Goal: Information Seeking & Learning: Learn about a topic

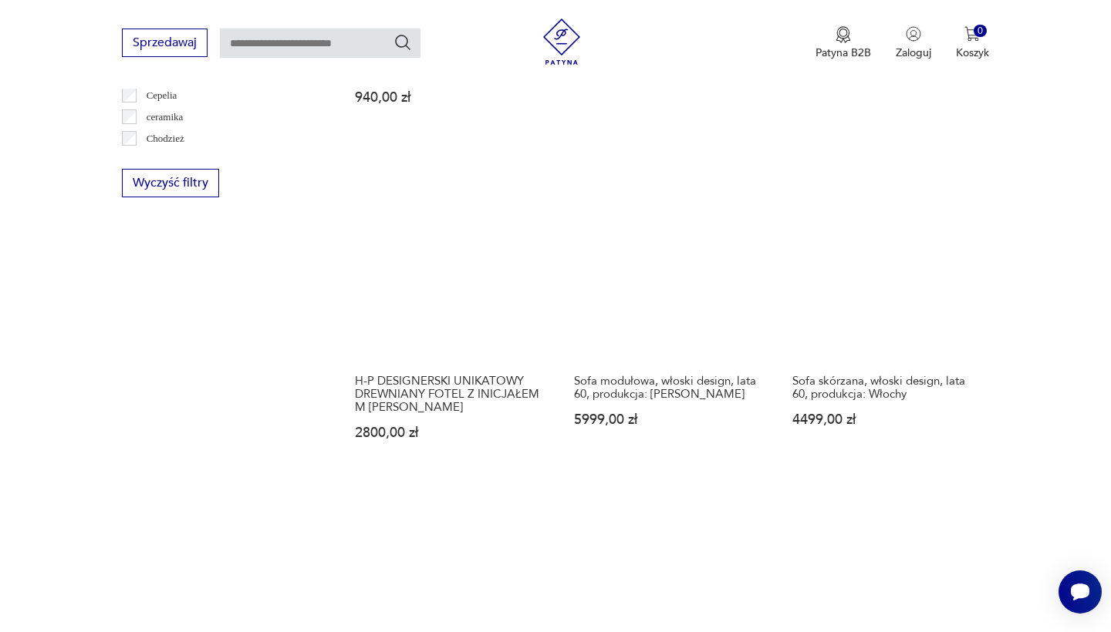
scroll to position [1582, 0]
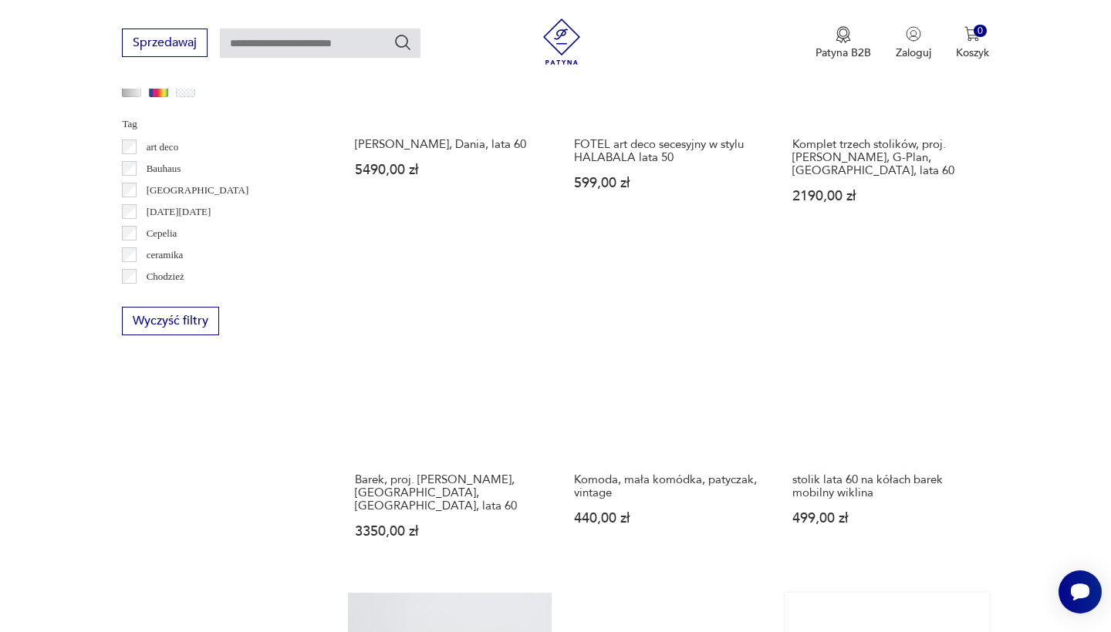
scroll to position [1475, 0]
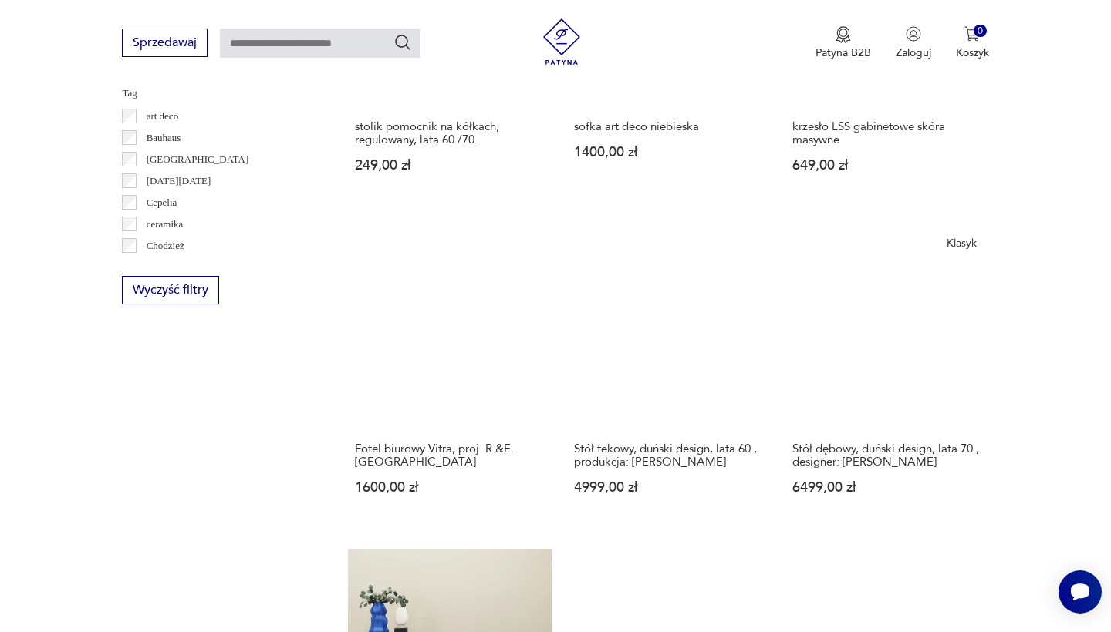
scroll to position [1478, 0]
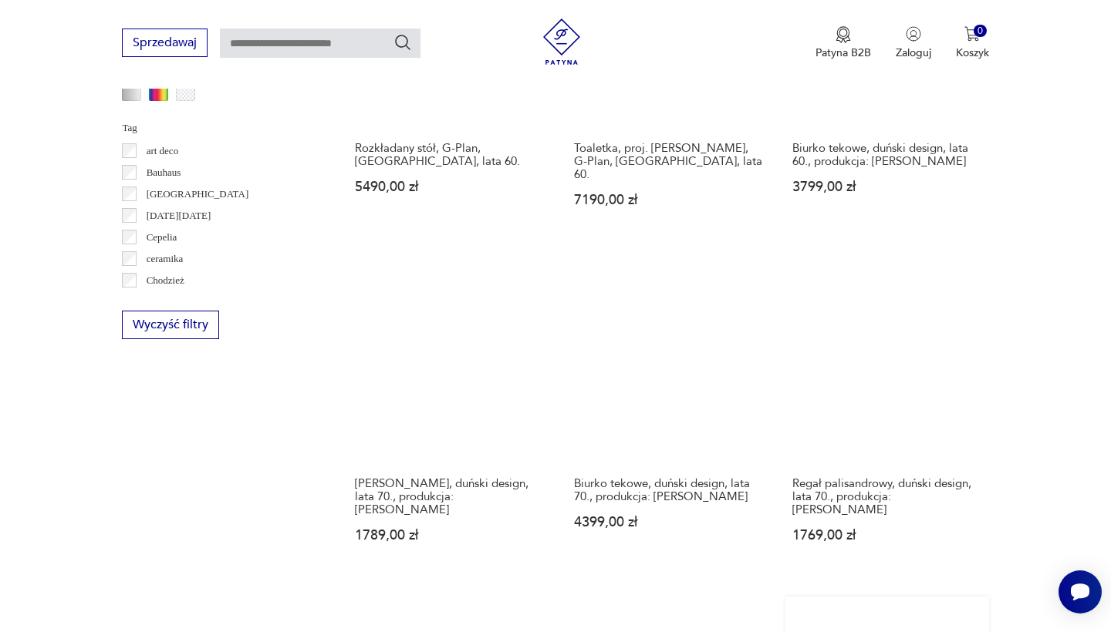
scroll to position [1438, 0]
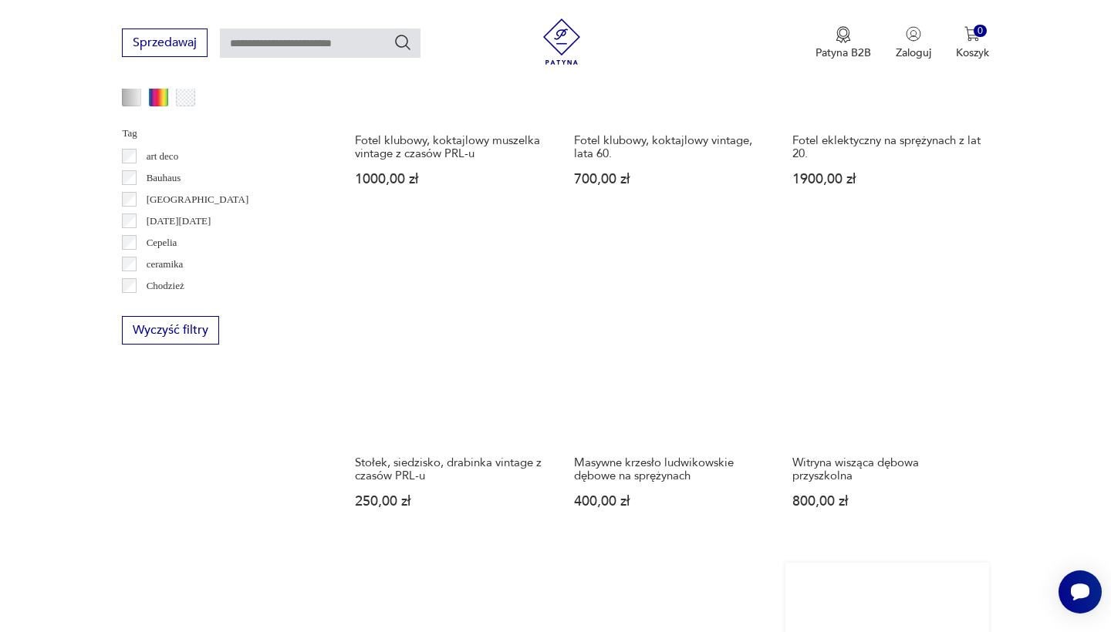
scroll to position [1452, 0]
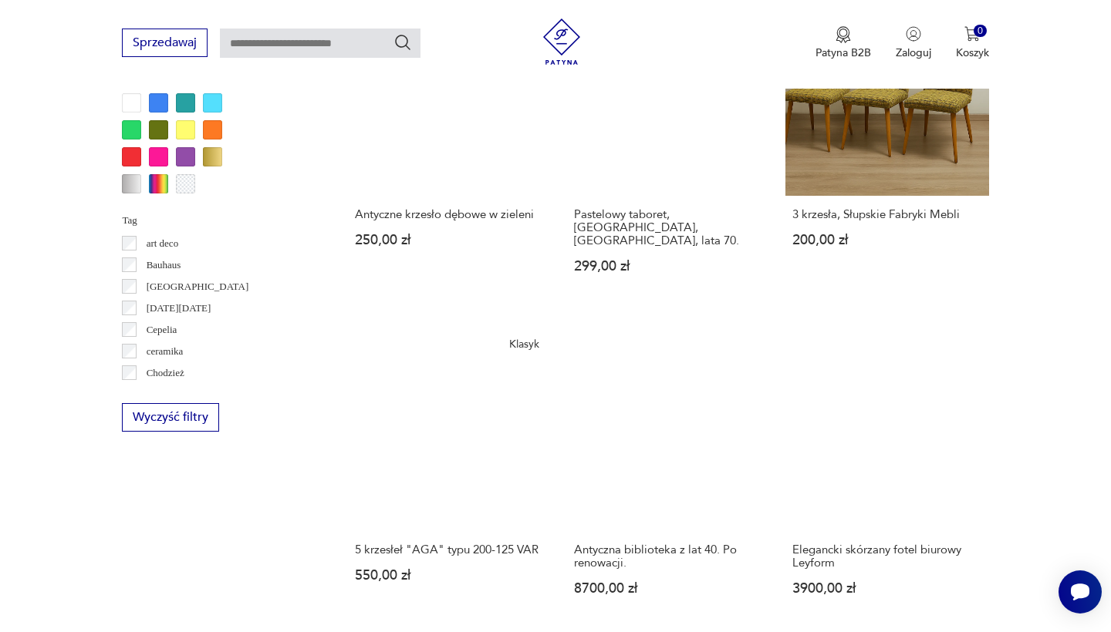
scroll to position [1350, 0]
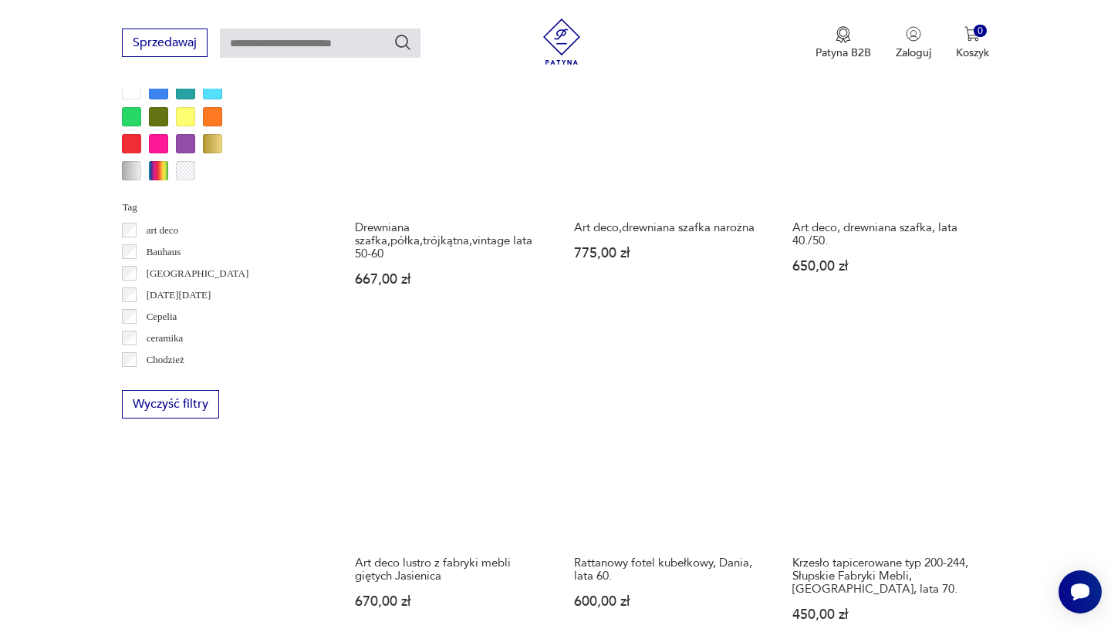
scroll to position [1387, 0]
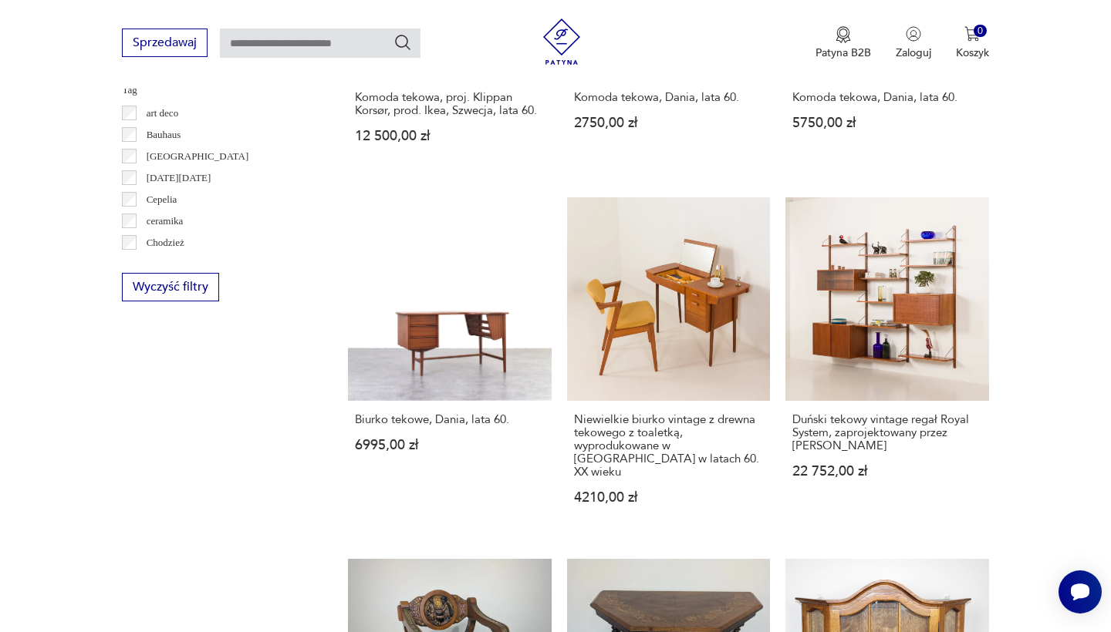
scroll to position [1582, 0]
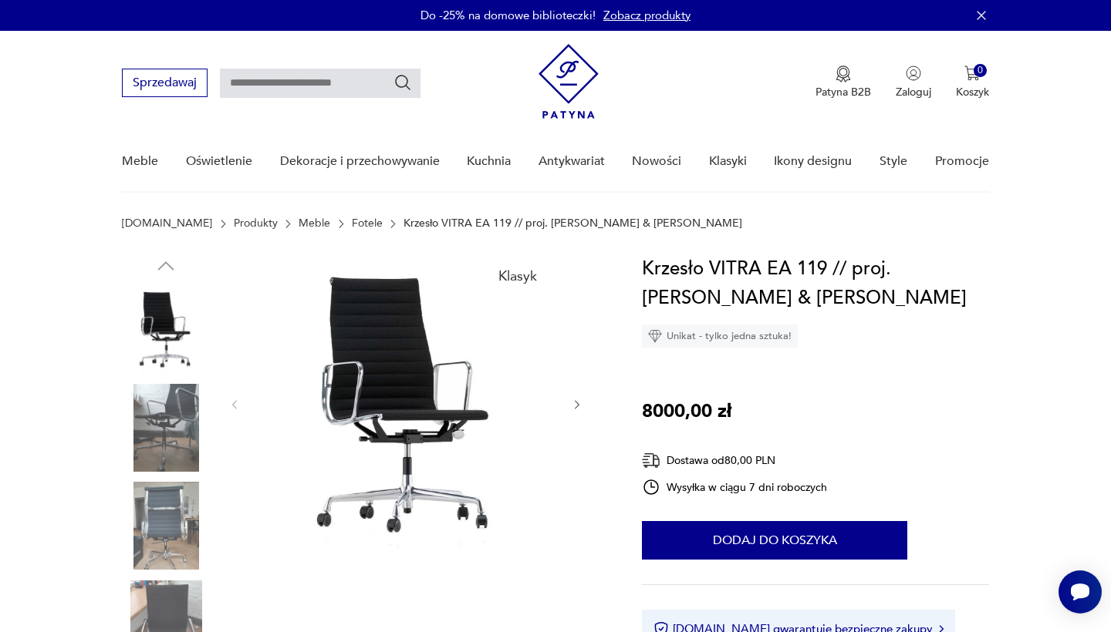
click at [383, 361] on img at bounding box center [406, 404] width 298 height 298
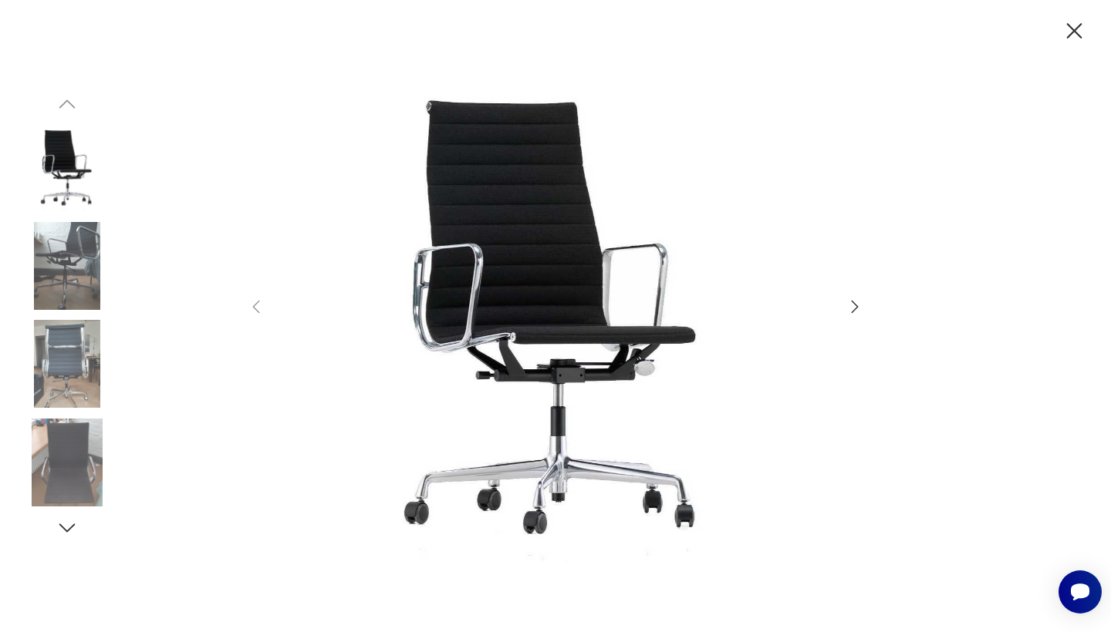
click at [858, 305] on icon "button" at bounding box center [854, 307] width 19 height 19
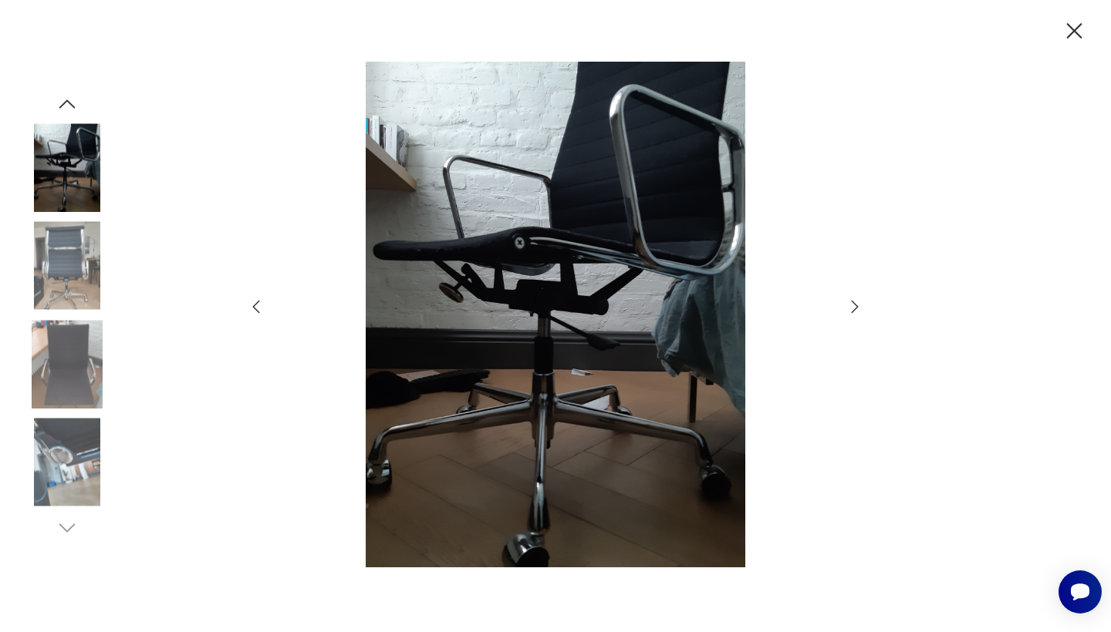
click at [858, 305] on icon "button" at bounding box center [854, 307] width 19 height 19
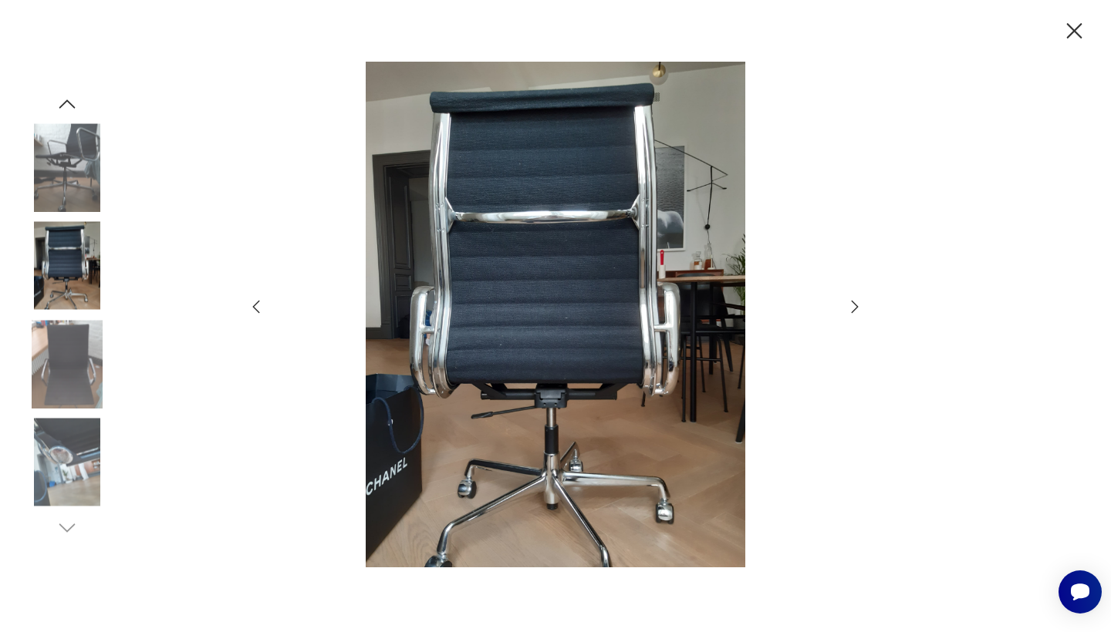
click at [858, 305] on icon "button" at bounding box center [854, 307] width 19 height 19
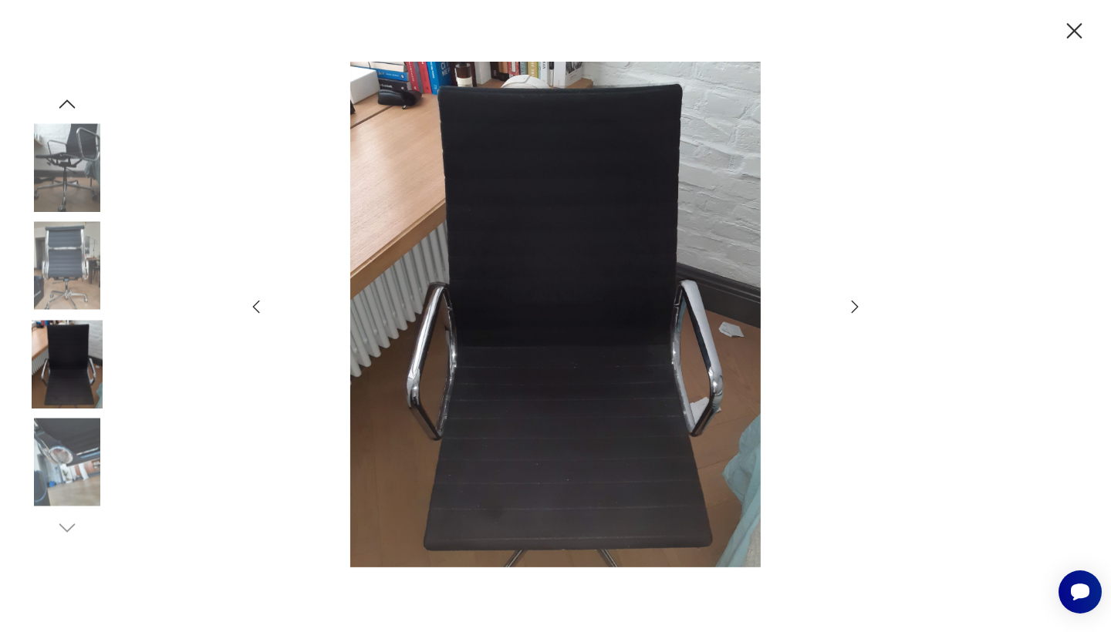
click at [858, 305] on icon "button" at bounding box center [854, 307] width 19 height 19
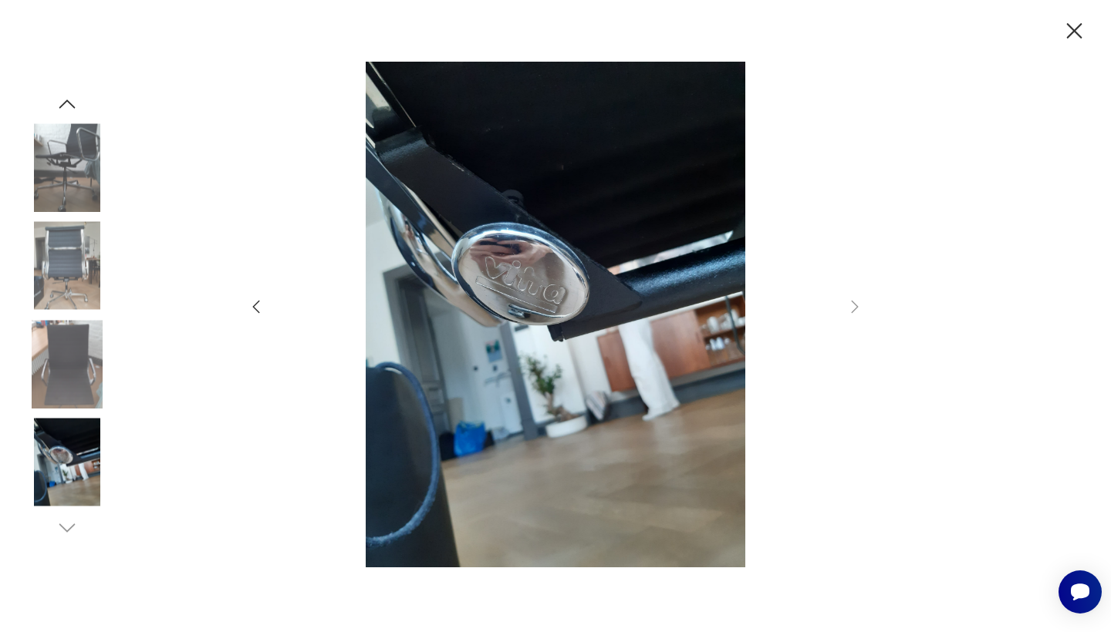
click at [1077, 24] on icon "button" at bounding box center [1074, 31] width 27 height 27
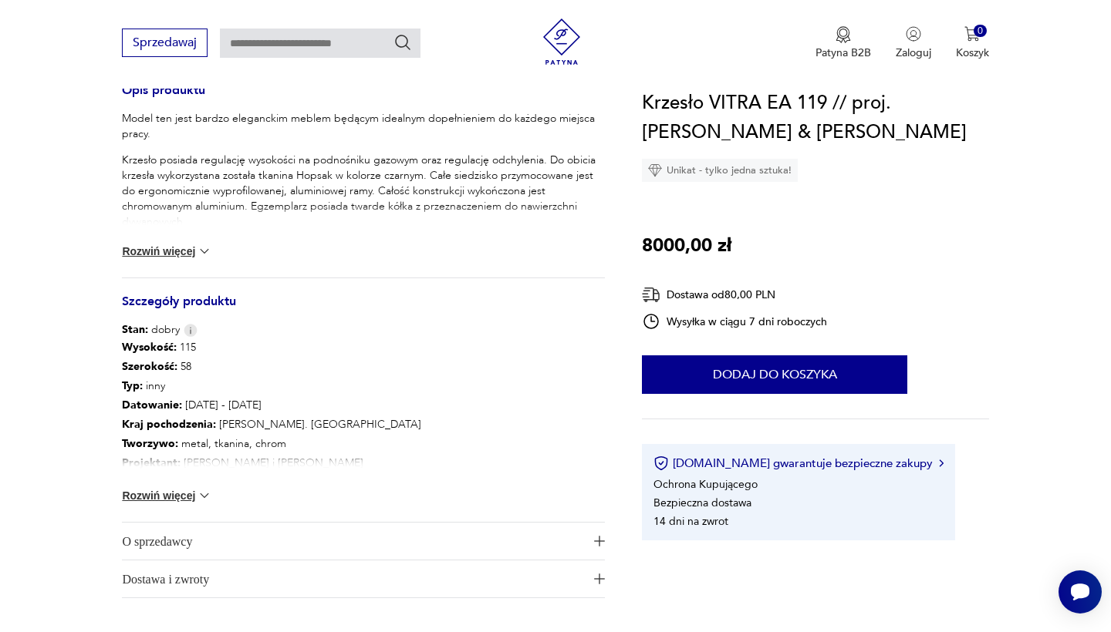
scroll to position [648, 0]
click at [207, 491] on img at bounding box center [204, 494] width 15 height 15
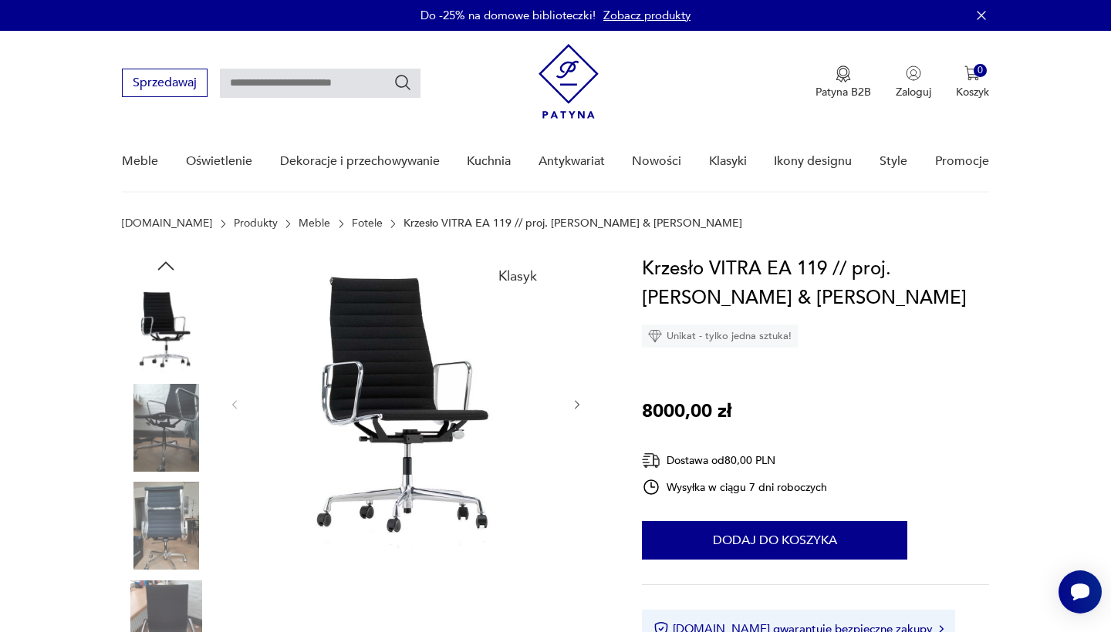
scroll to position [0, 0]
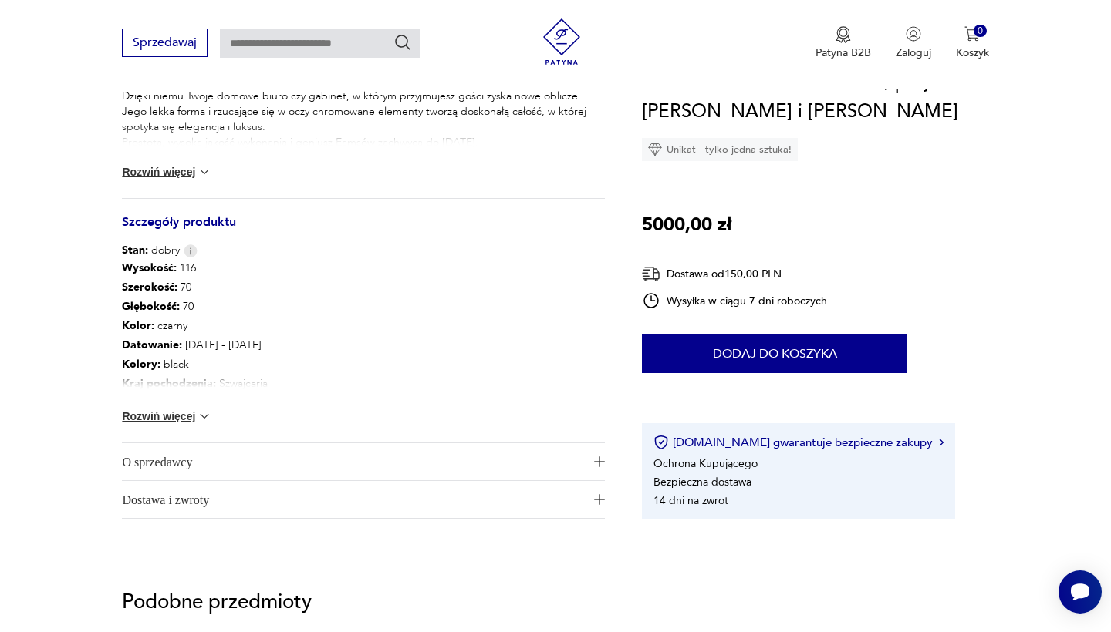
scroll to position [791, 0]
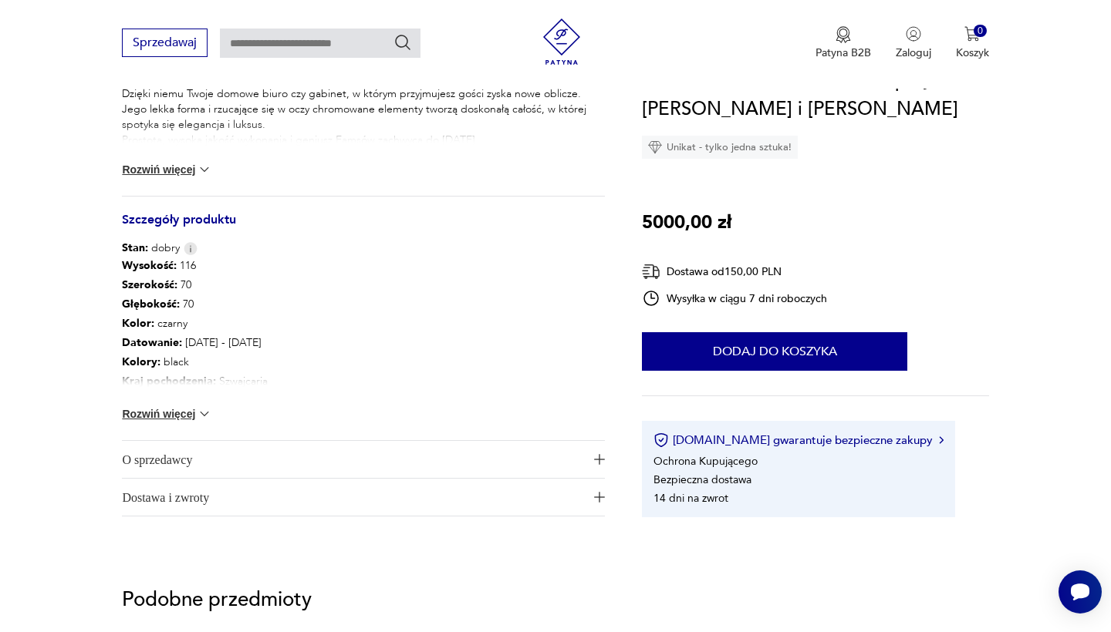
click at [205, 414] on img at bounding box center [204, 413] width 15 height 15
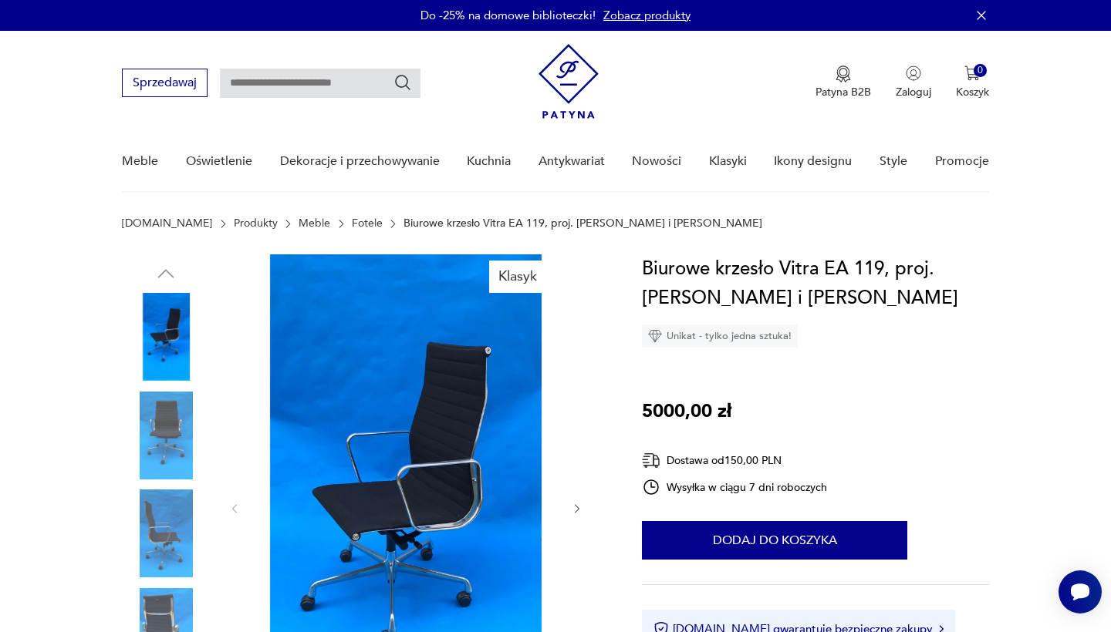
scroll to position [0, 0]
click at [442, 450] on img at bounding box center [406, 508] width 298 height 506
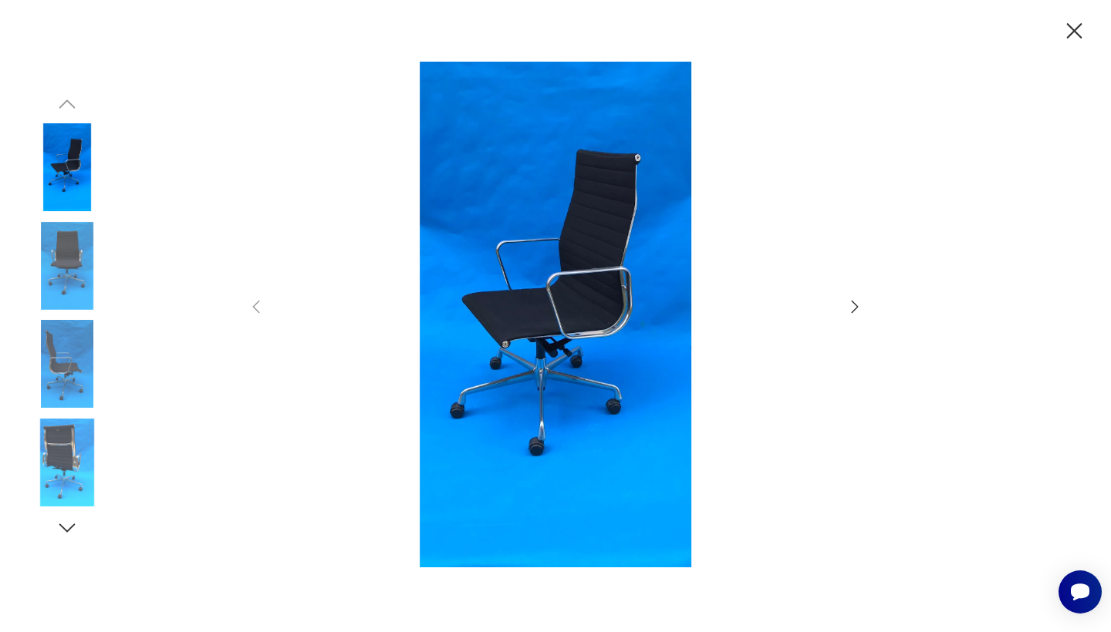
click at [857, 302] on icon "button" at bounding box center [854, 307] width 19 height 19
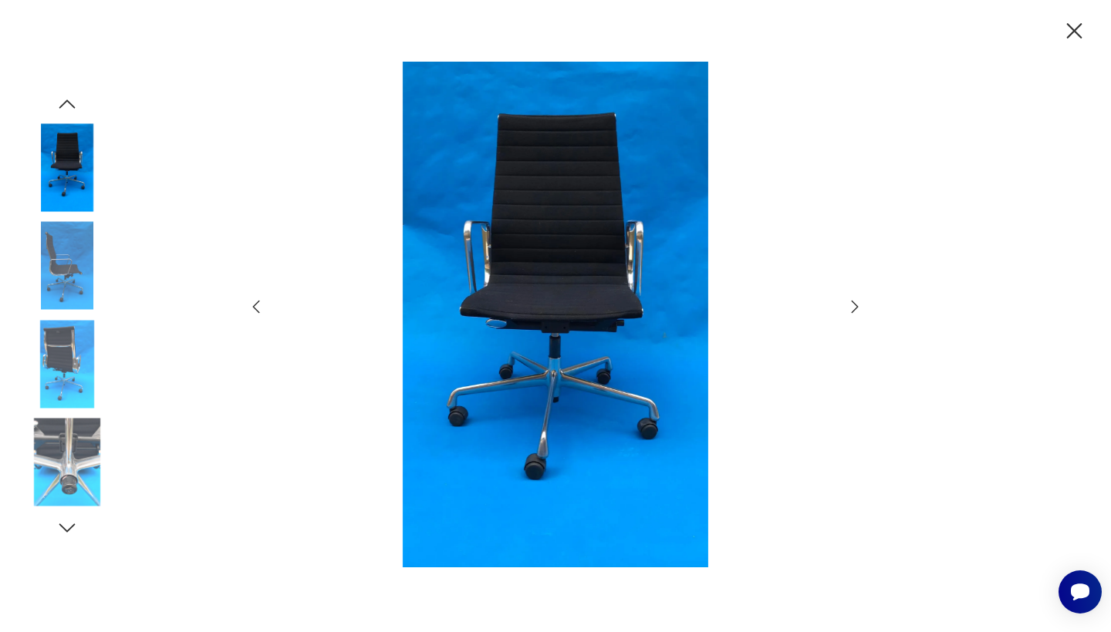
click at [857, 302] on icon "button" at bounding box center [854, 307] width 19 height 19
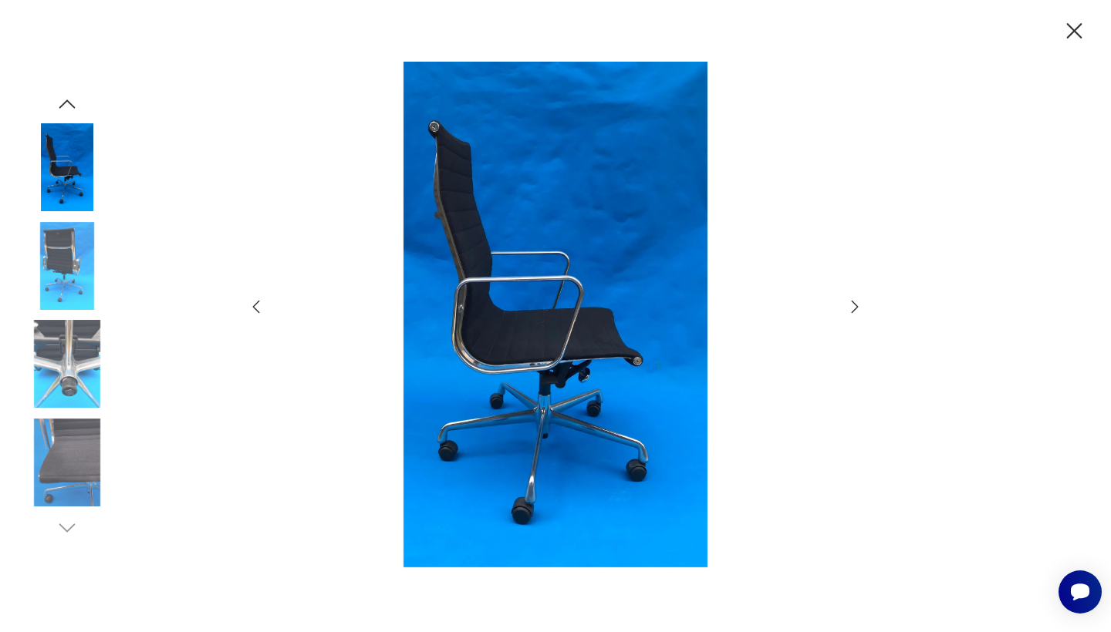
click at [857, 302] on icon "button" at bounding box center [854, 307] width 19 height 19
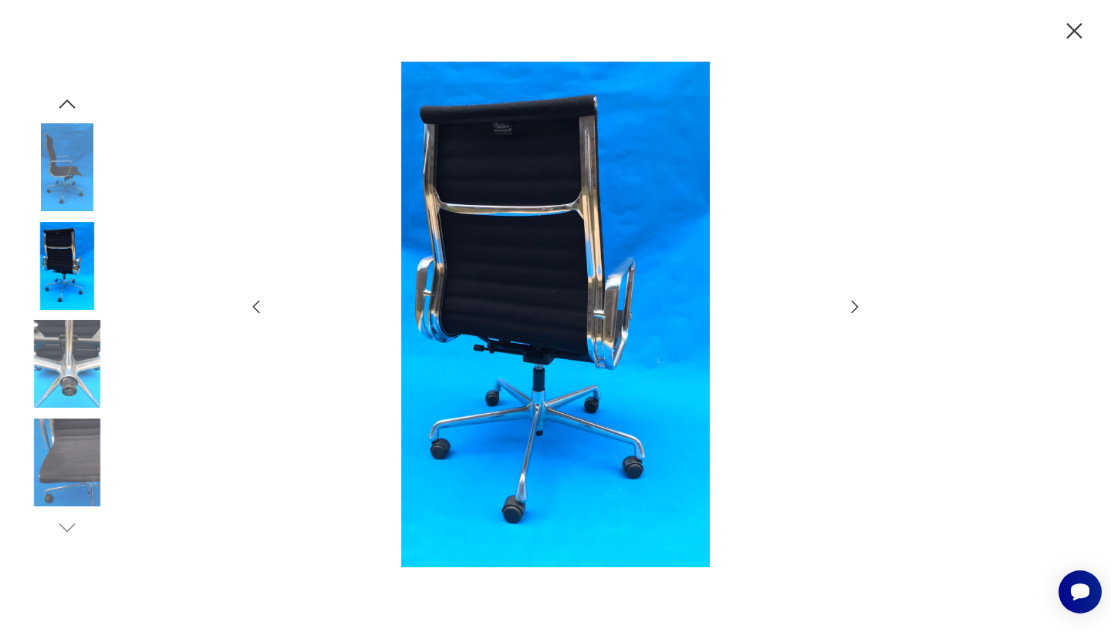
click at [857, 302] on icon "button" at bounding box center [854, 307] width 19 height 19
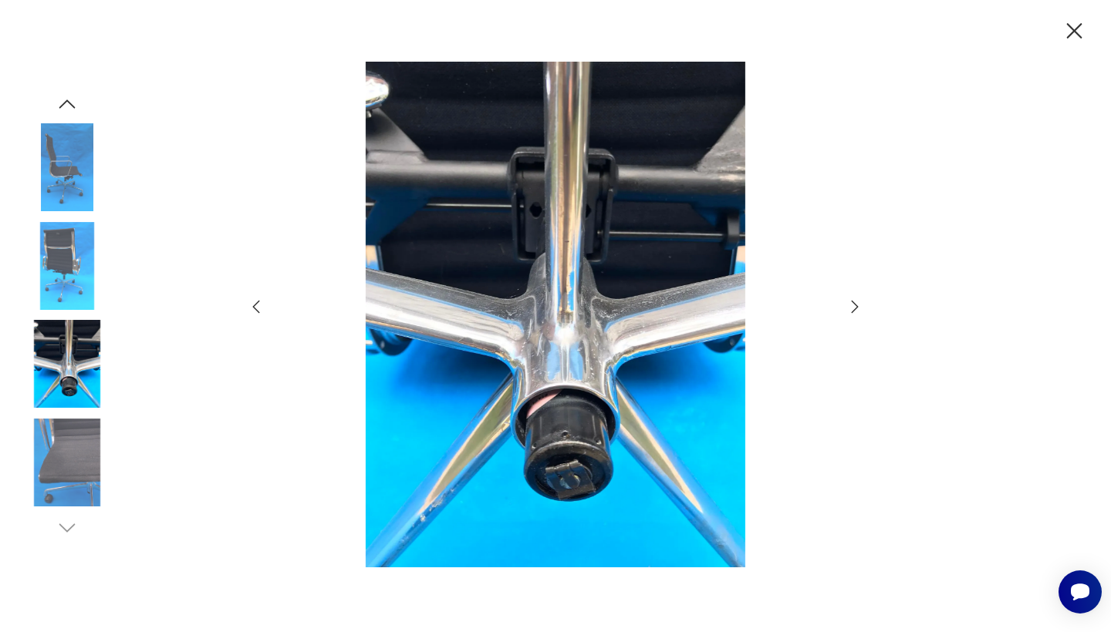
click at [857, 302] on icon "button" at bounding box center [854, 307] width 19 height 19
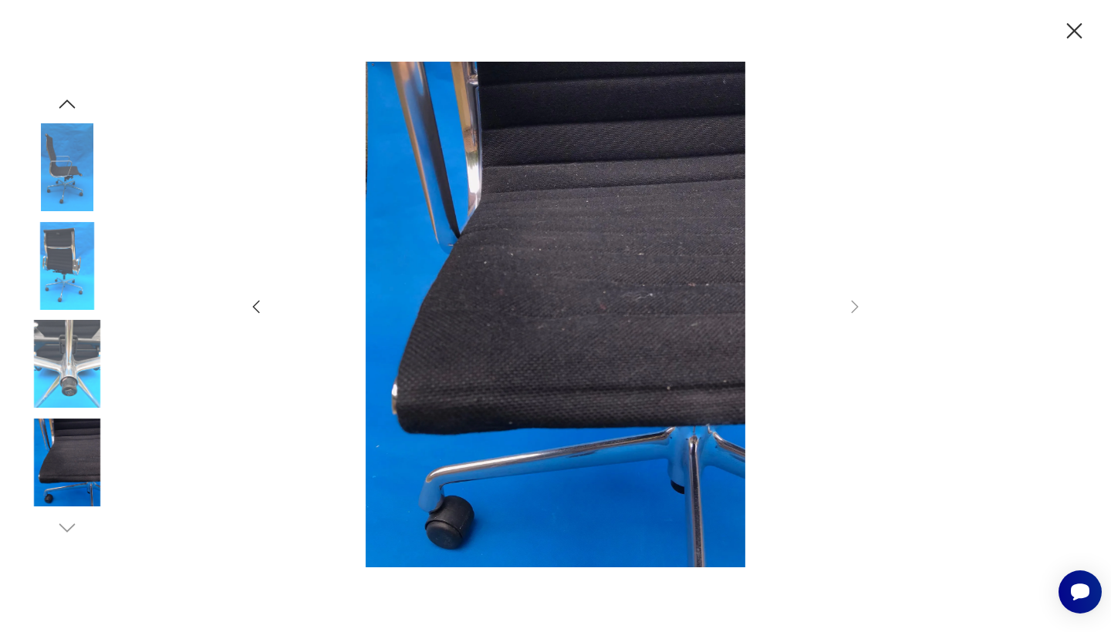
click at [1074, 28] on icon "button" at bounding box center [1074, 31] width 27 height 27
